Goal: Task Accomplishment & Management: Manage account settings

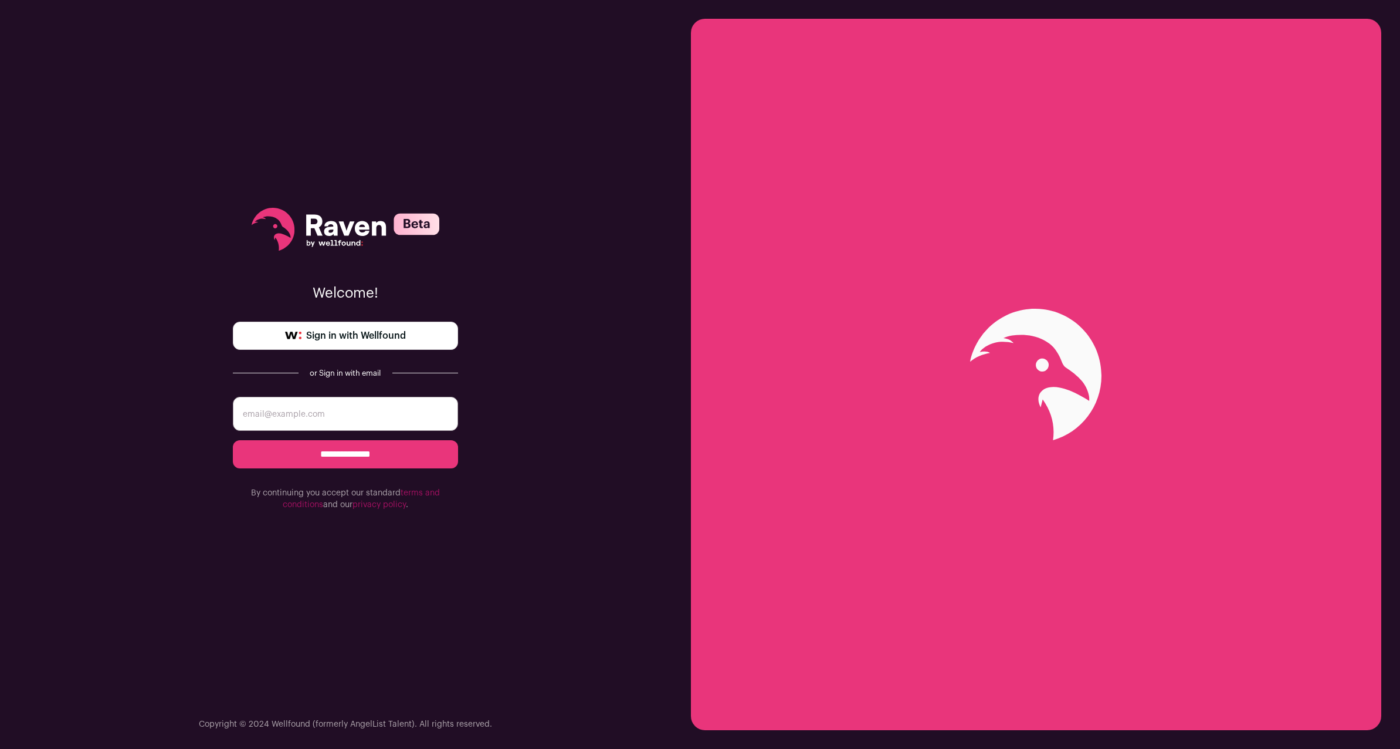
click at [373, 415] on input "email" at bounding box center [345, 414] width 225 height 34
click at [370, 331] on span "Sign in with Wellfound" at bounding box center [356, 336] width 100 height 14
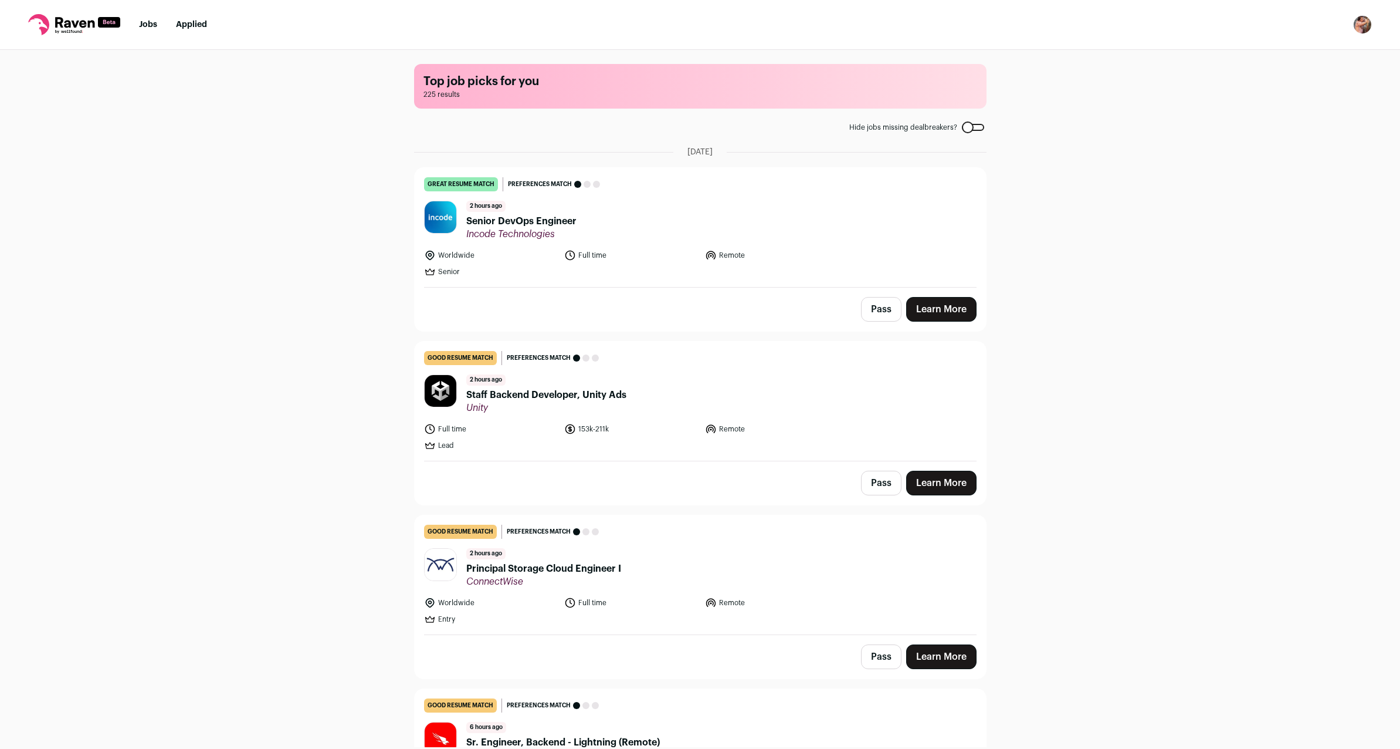
click at [520, 219] on span "Senior DevOps Engineer" at bounding box center [521, 221] width 110 height 14
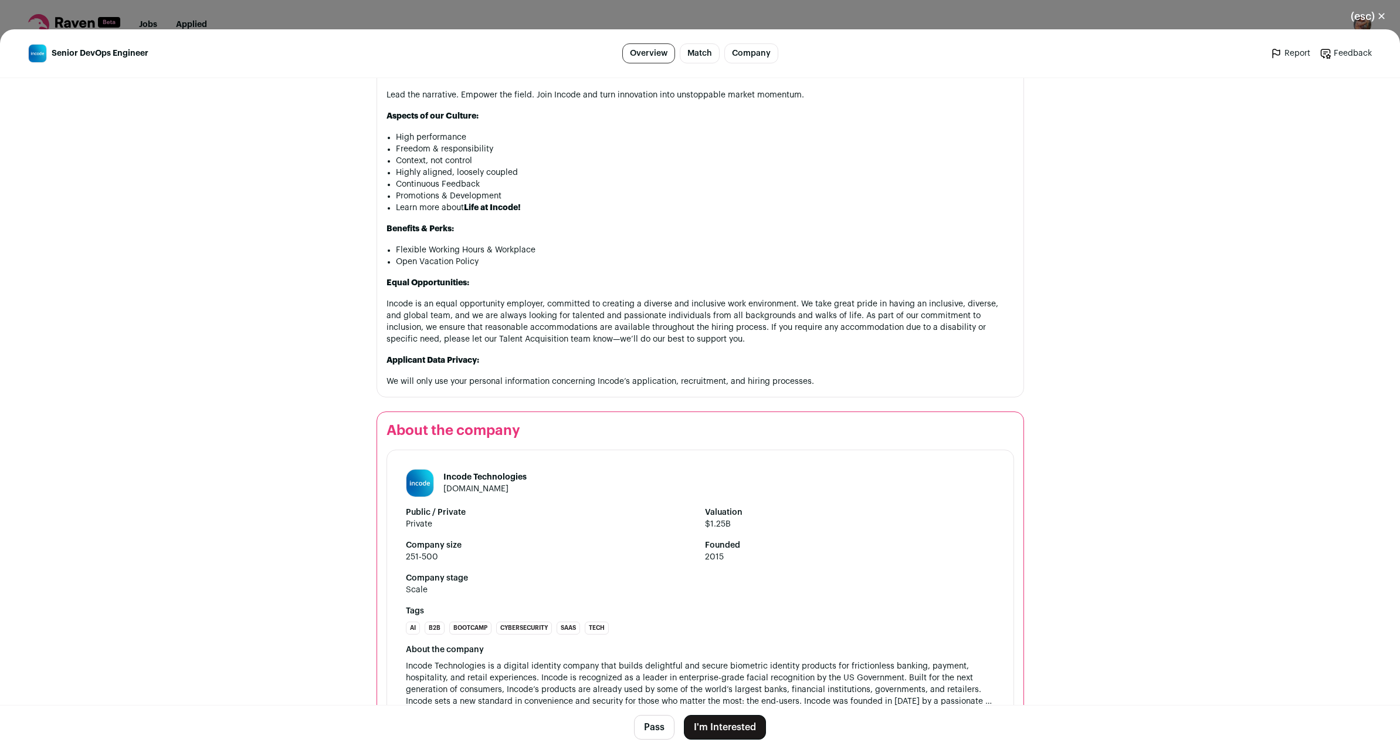
scroll to position [1439, 0]
